Goal: Browse casually: Explore the website without a specific task or goal

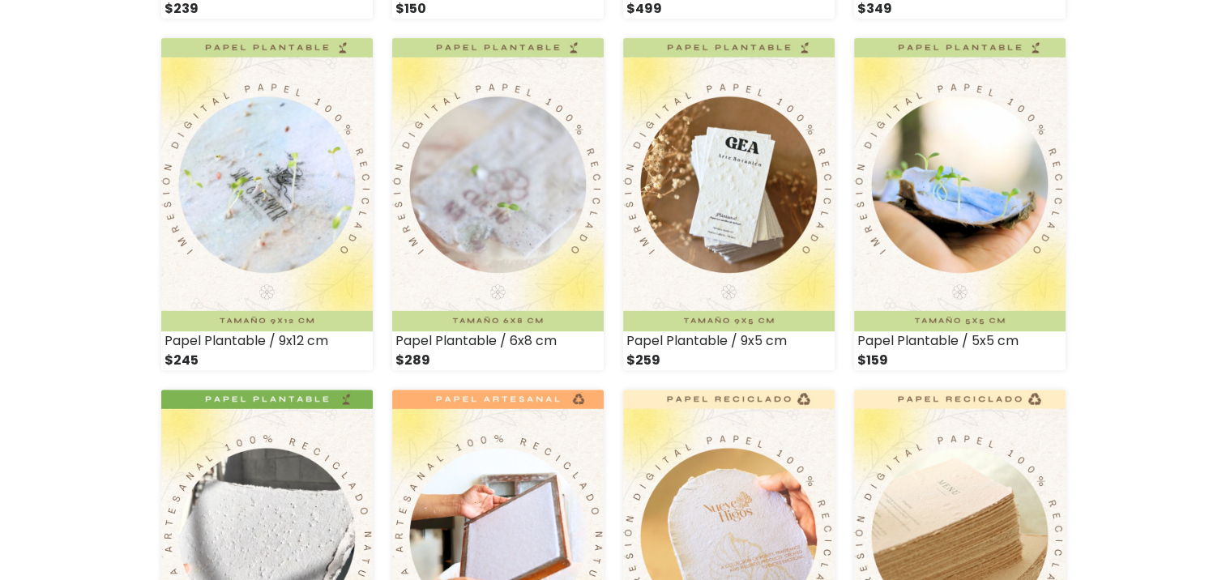
scroll to position [539, 0]
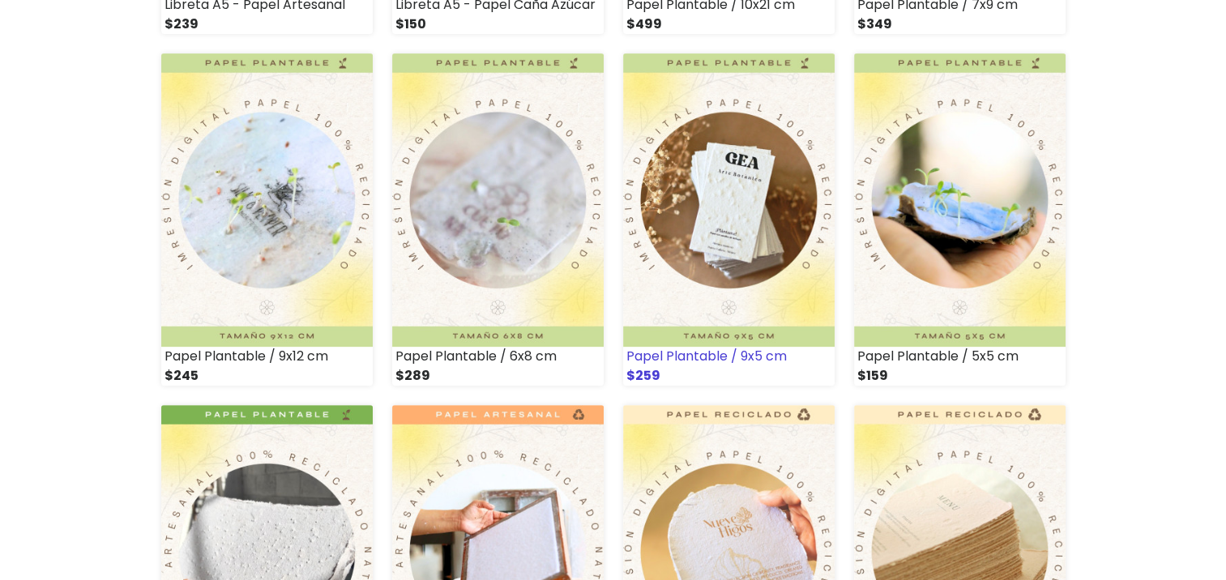
click at [737, 181] on img at bounding box center [728, 199] width 211 height 293
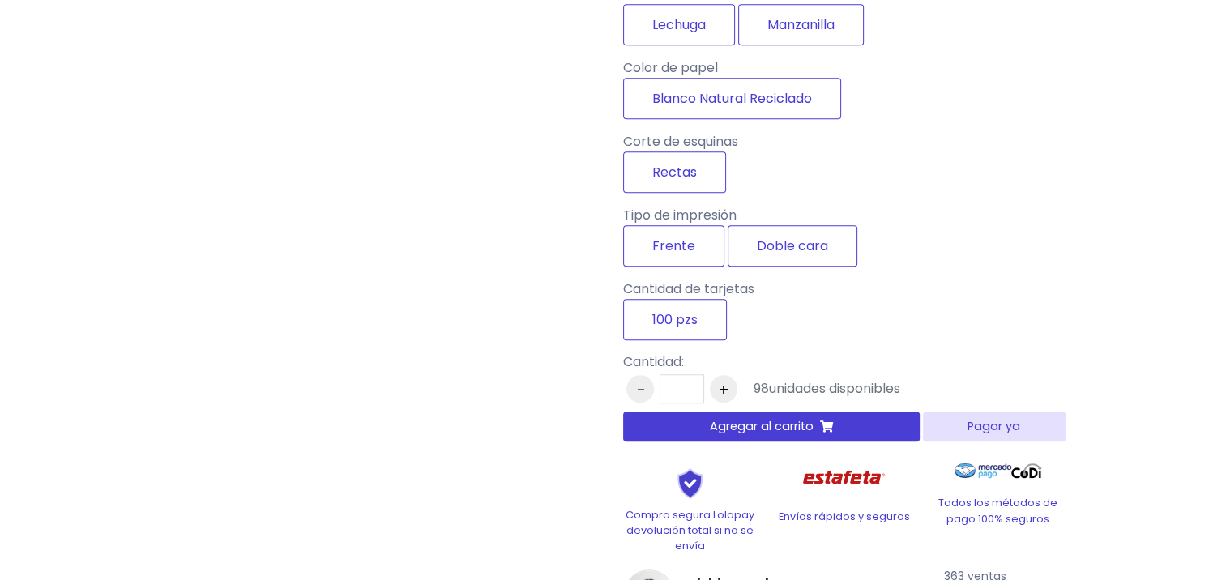
scroll to position [1187, 0]
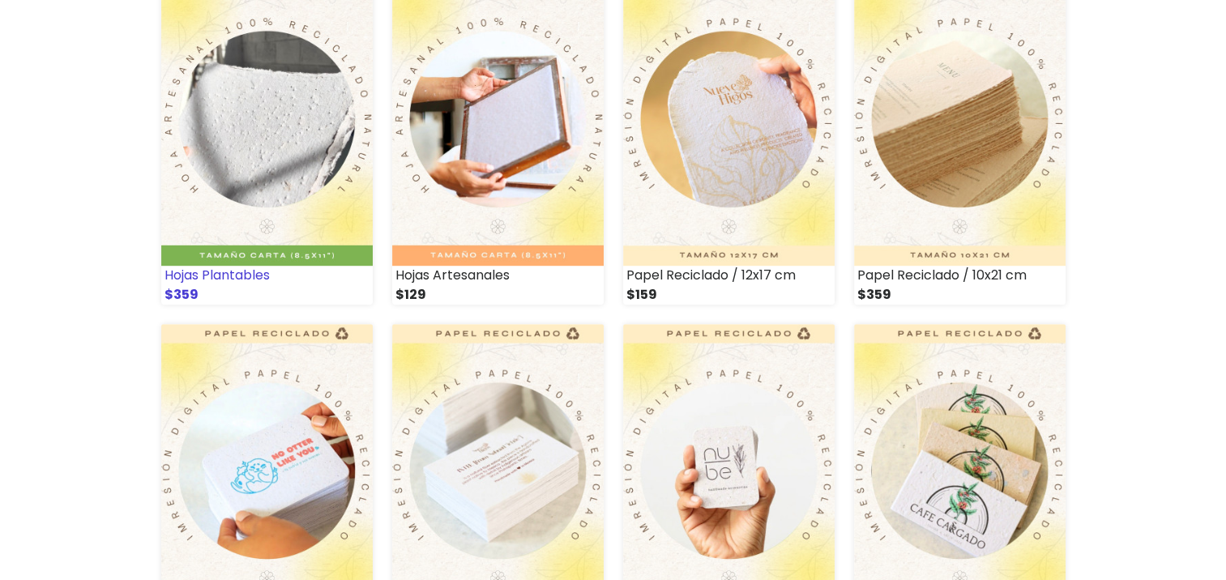
scroll to position [971, 0]
click at [516, 168] on img at bounding box center [497, 119] width 211 height 293
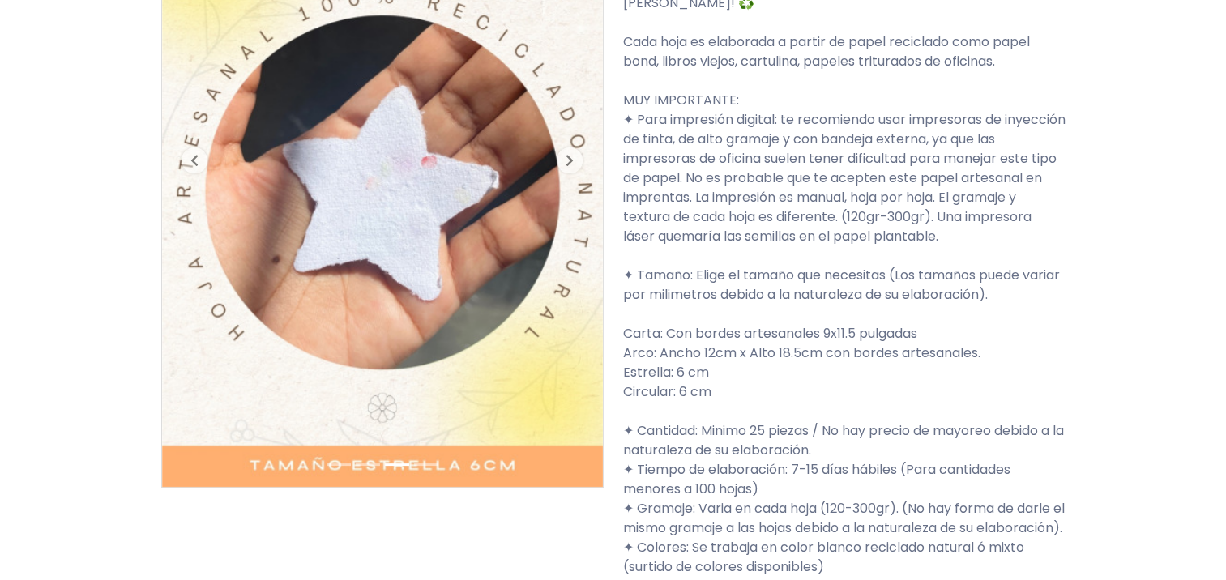
scroll to position [215, 0]
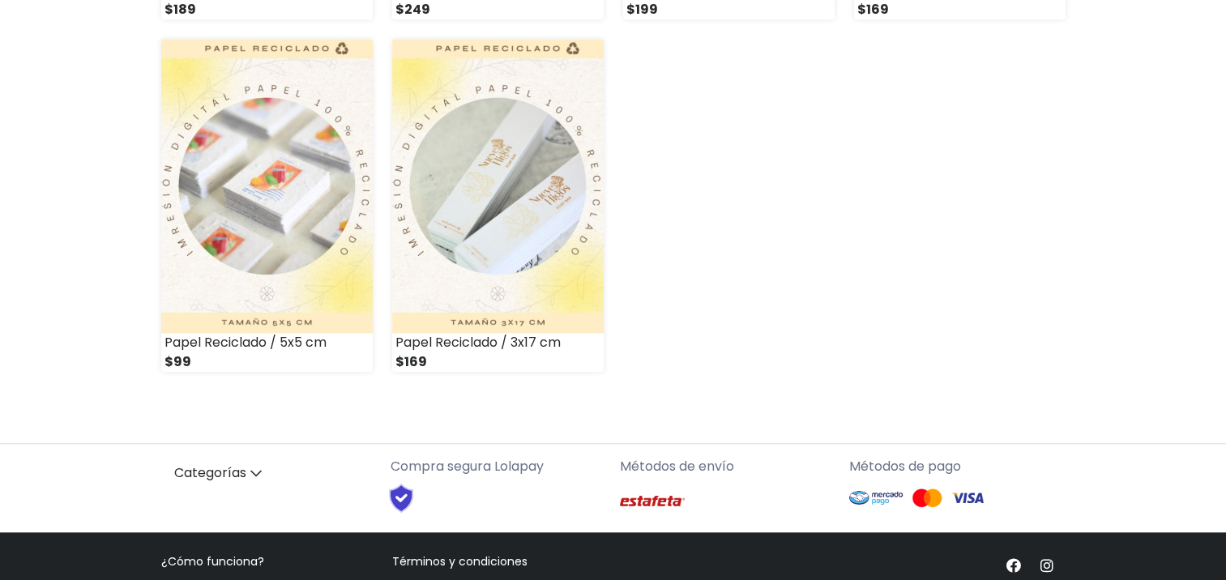
scroll to position [1620, 0]
